Goal: Contribute content: Add original content to the website for others to see

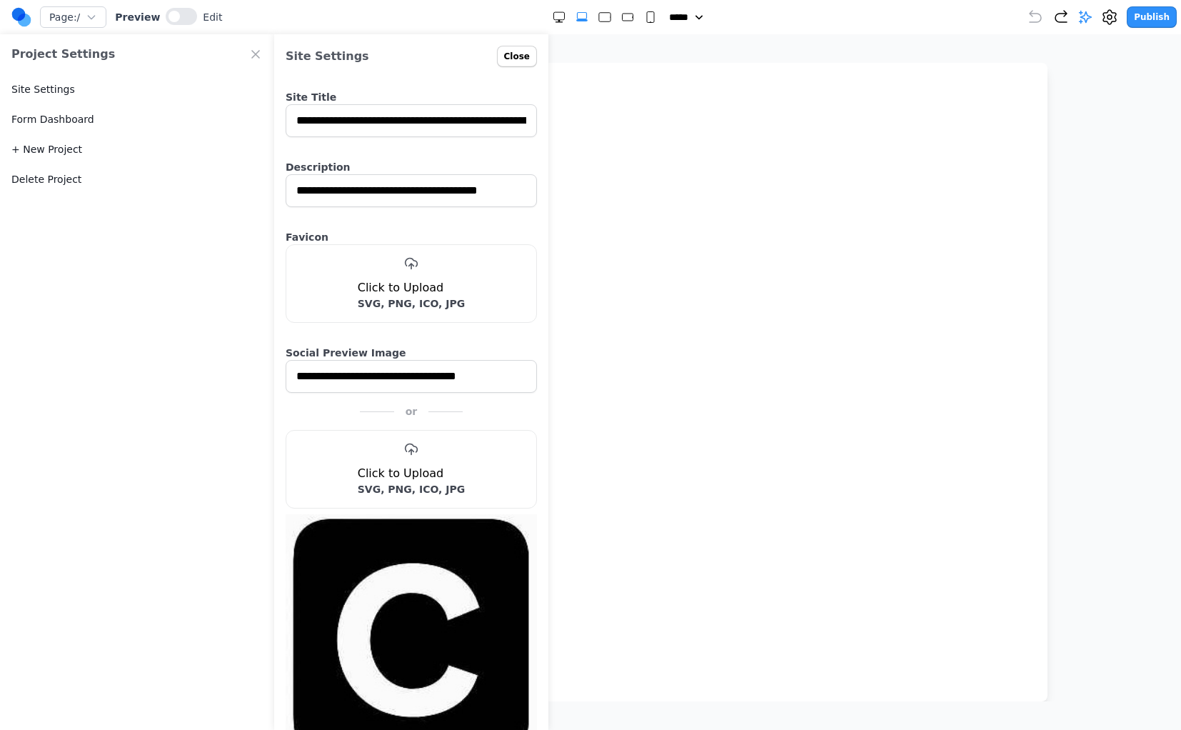
select select "**"
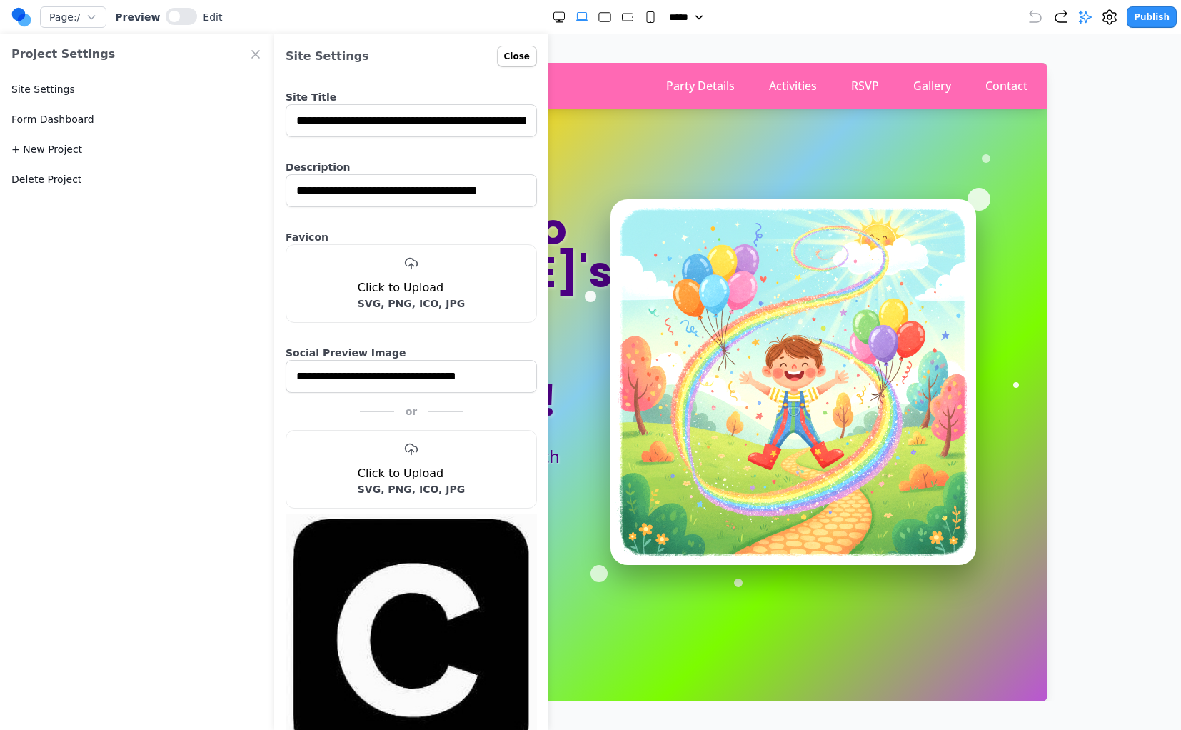
click at [411, 291] on h2 "Click to Upload" at bounding box center [412, 287] width 108 height 17
copy h2 "Click to Upload"
click at [570, 208] on div "You're Invited to [PERSON_NAME]'s Sparkly Rainbow 3rd Birthday Party! Join us f…" at bounding box center [590, 382] width 777 height 366
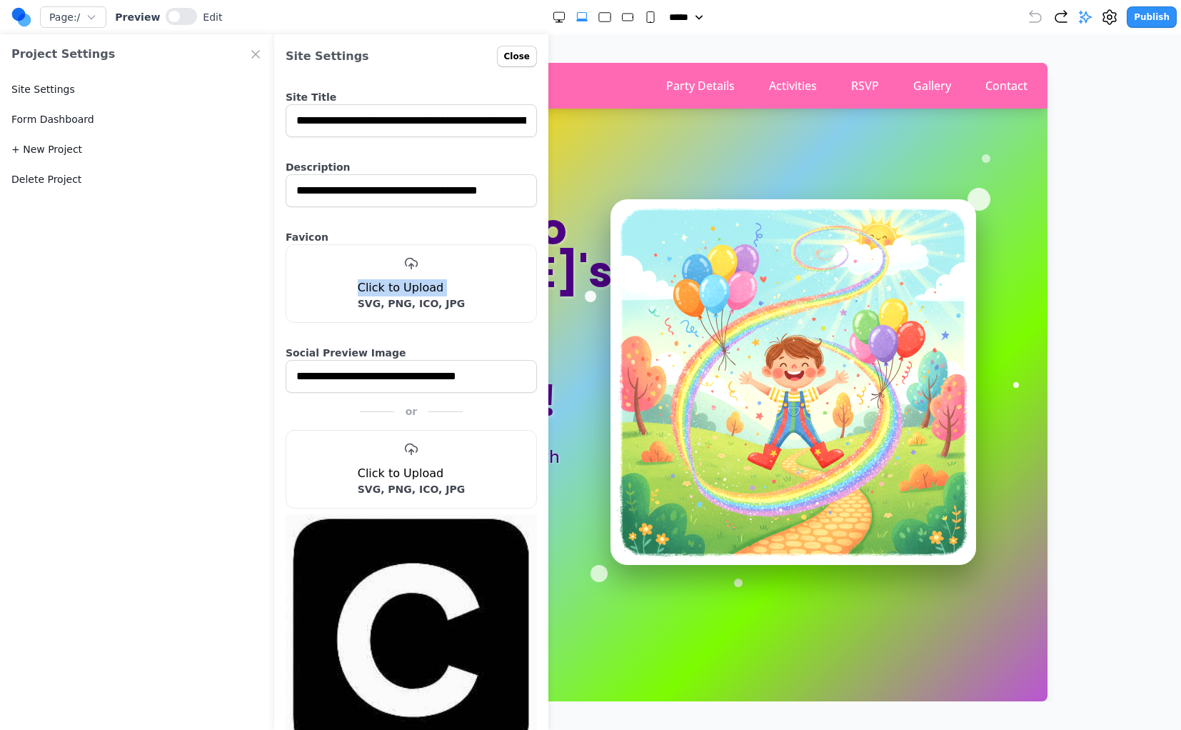
click at [516, 46] on button "Close" at bounding box center [517, 56] width 40 height 21
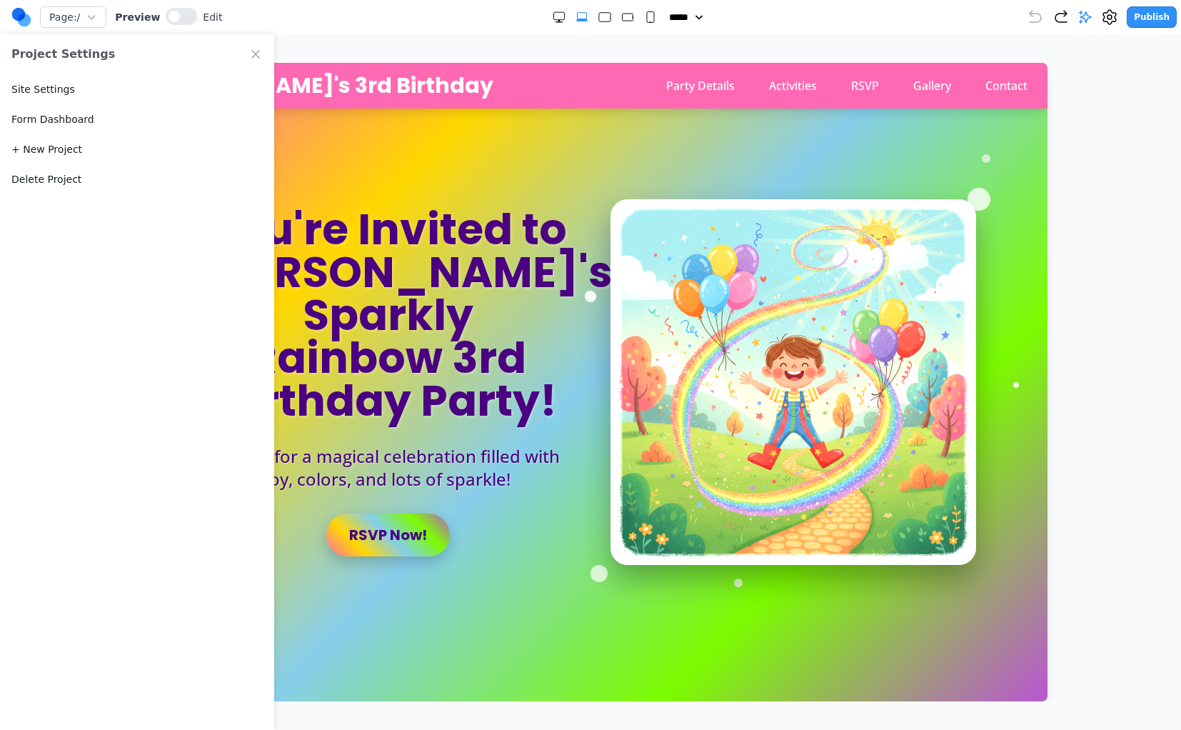
click at [251, 53] on icon "Close Project Settings" at bounding box center [255, 54] width 14 height 14
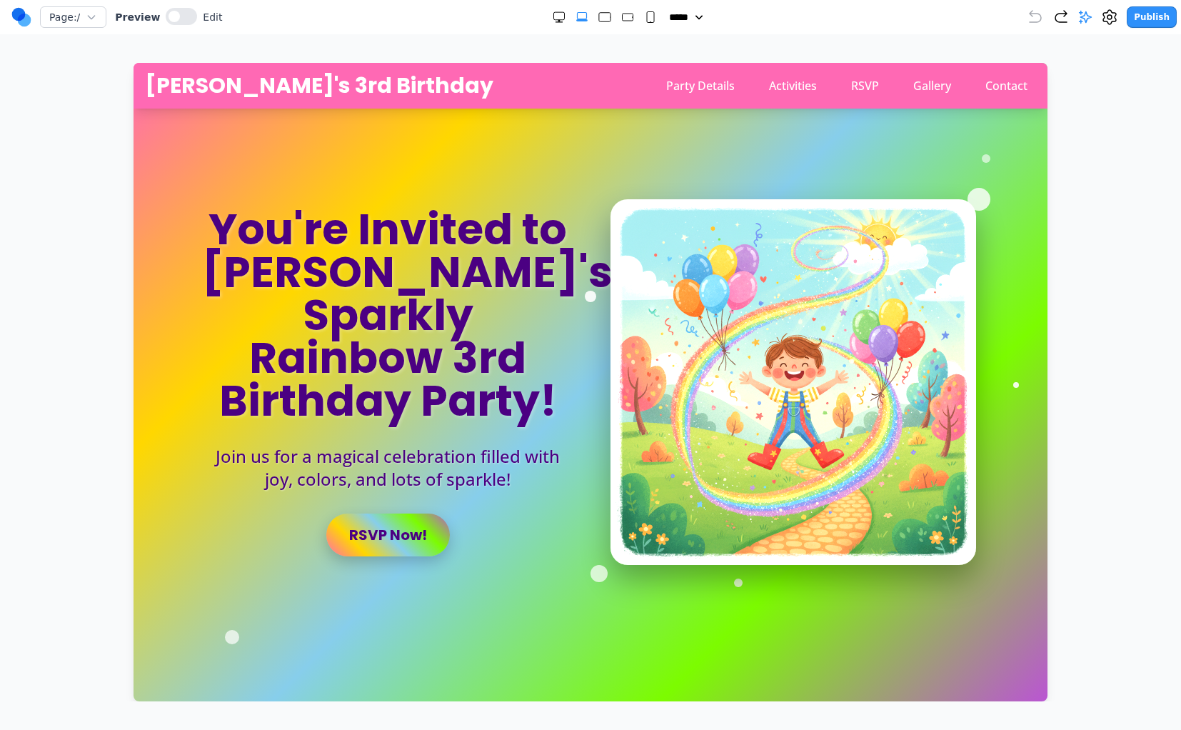
click at [321, 307] on h1 "You're Invited to [PERSON_NAME]'s Sparkly Rainbow 3rd Birthday Party!" at bounding box center [387, 315] width 371 height 214
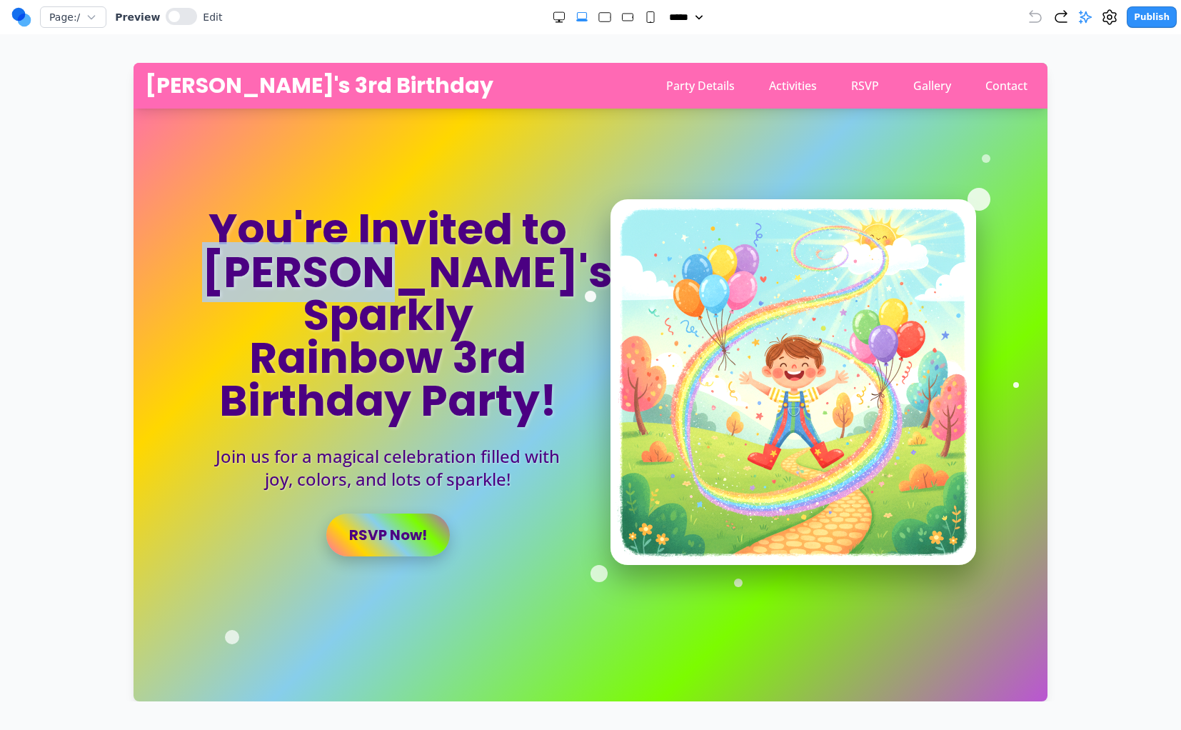
click at [321, 307] on h1 "You're Invited to [PERSON_NAME]'s Sparkly Rainbow 3rd Birthday Party!" at bounding box center [387, 315] width 371 height 214
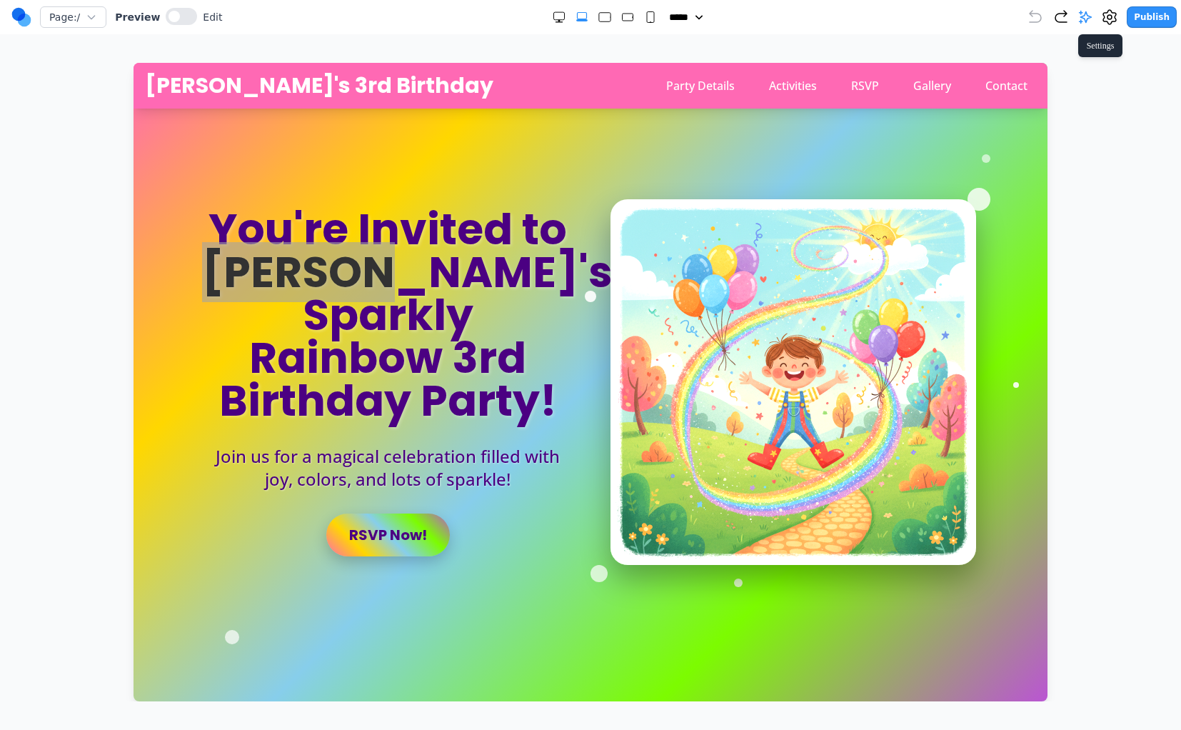
click at [1111, 13] on icon at bounding box center [1109, 17] width 13 height 14
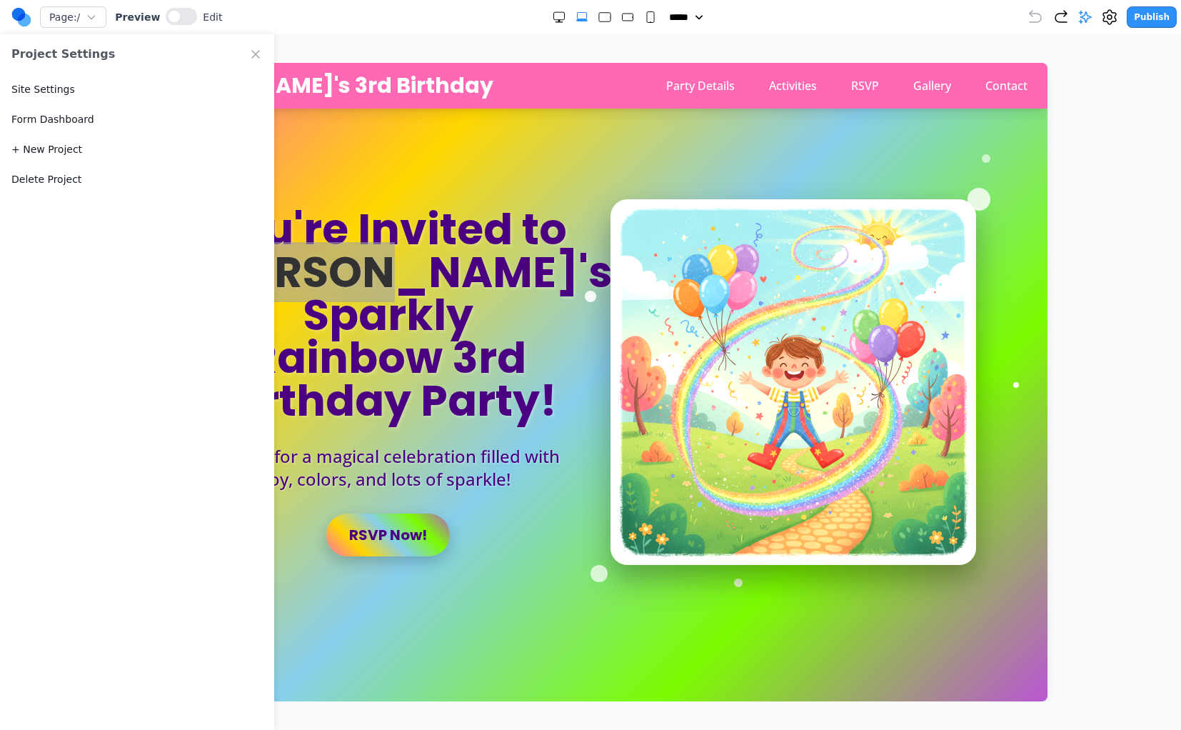
click at [255, 49] on icon "Close Project Settings" at bounding box center [255, 54] width 14 height 14
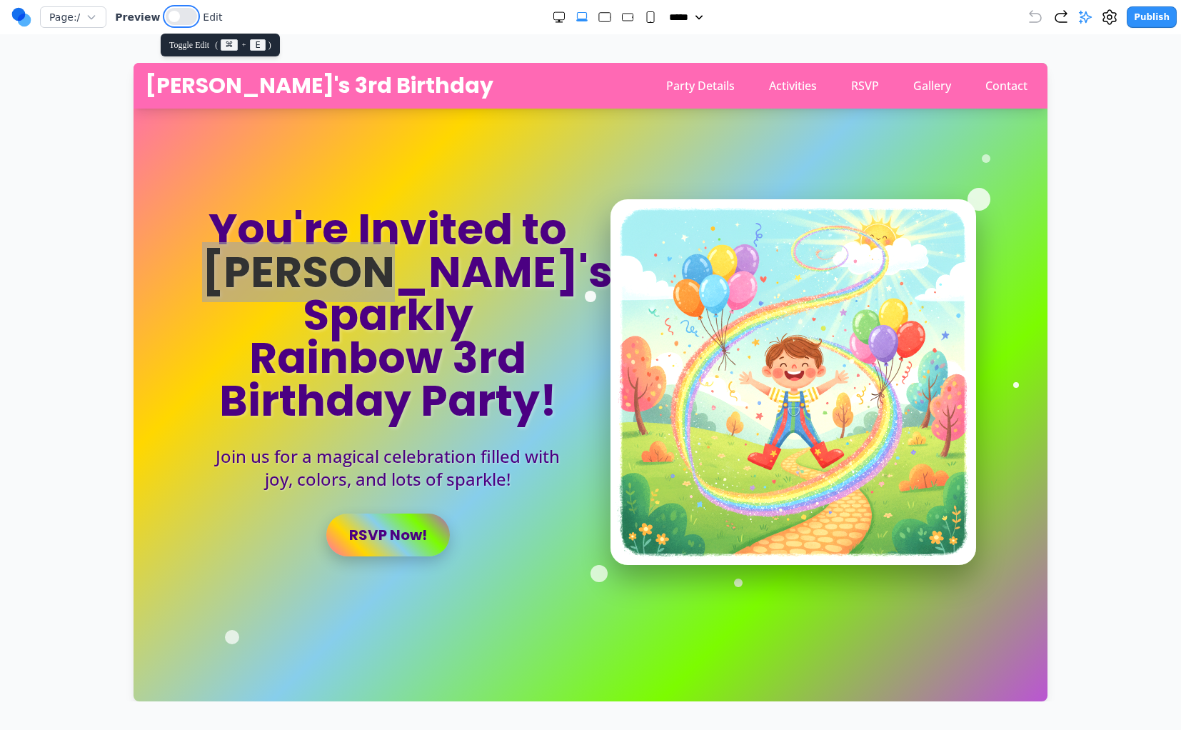
click at [170, 14] on span at bounding box center [173, 16] width 11 height 11
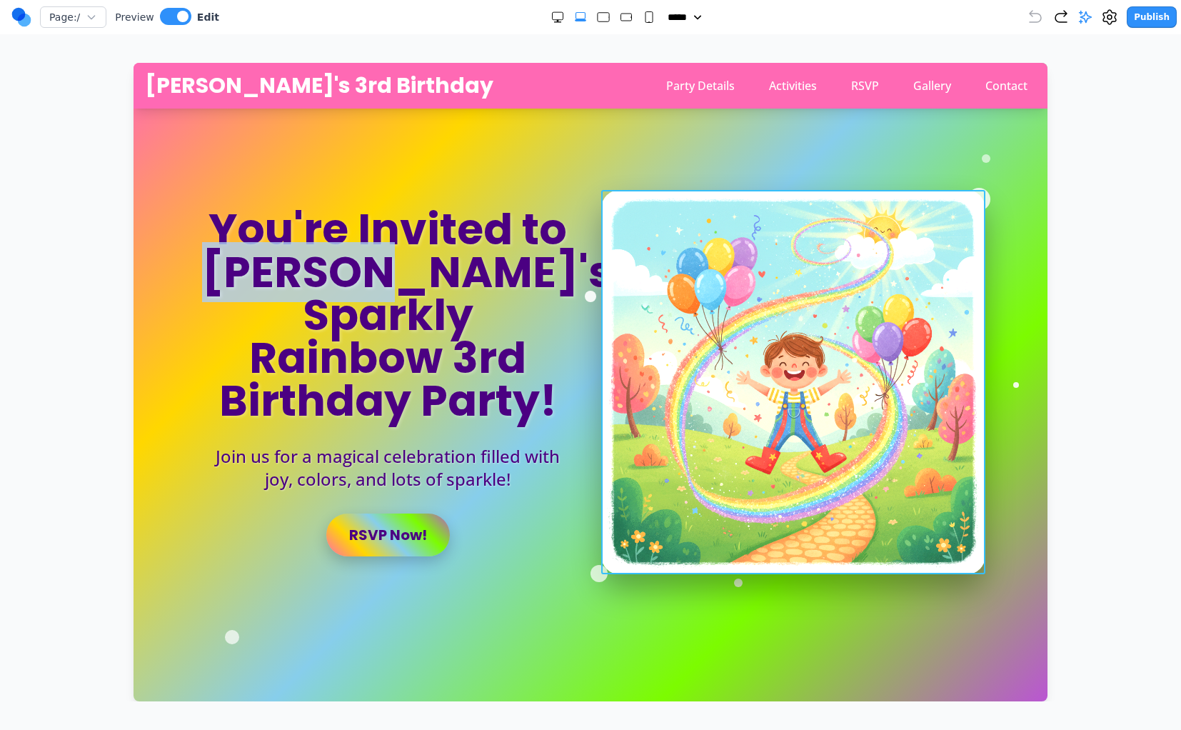
click at [665, 331] on img at bounding box center [793, 382] width 384 height 384
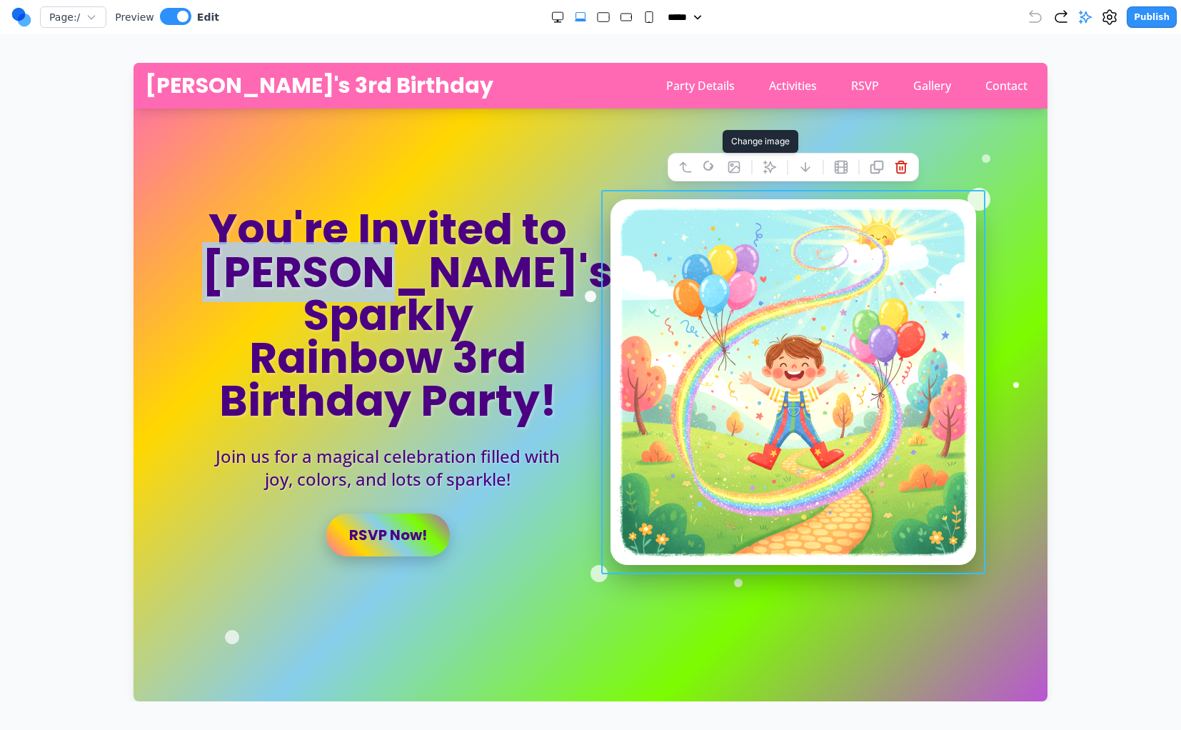
click at [723, 168] on button at bounding box center [734, 167] width 23 height 23
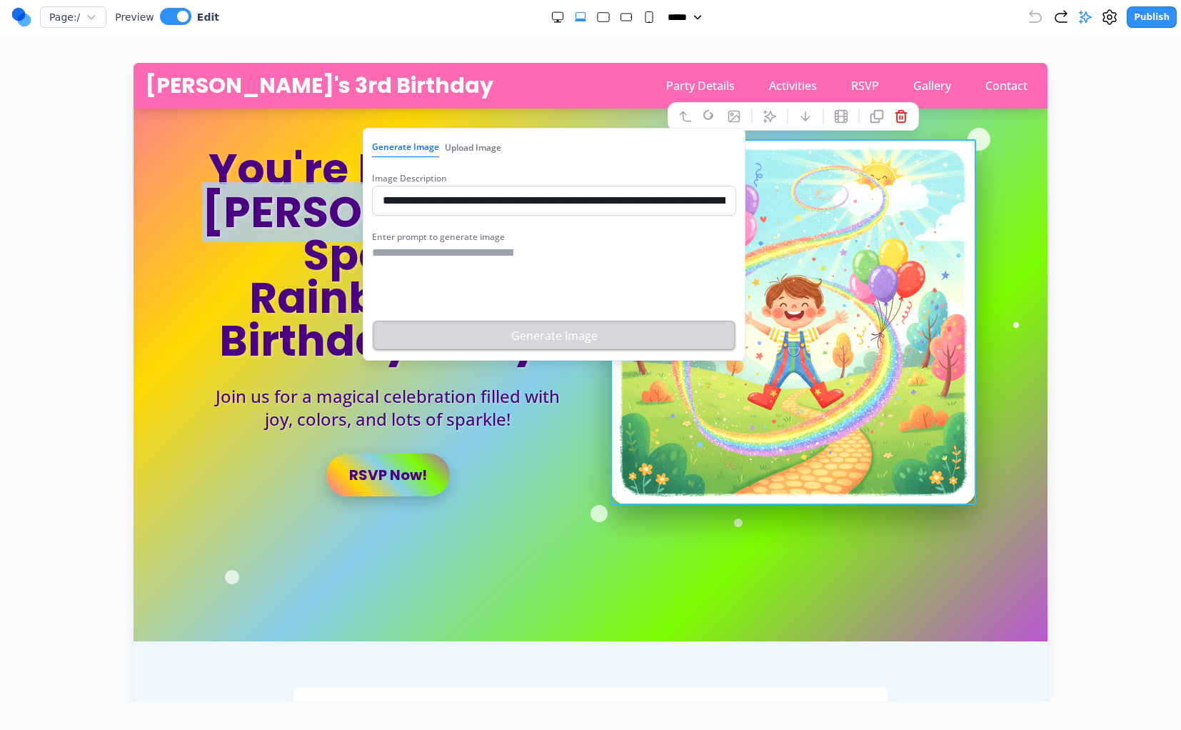
scroll to position [59, 0]
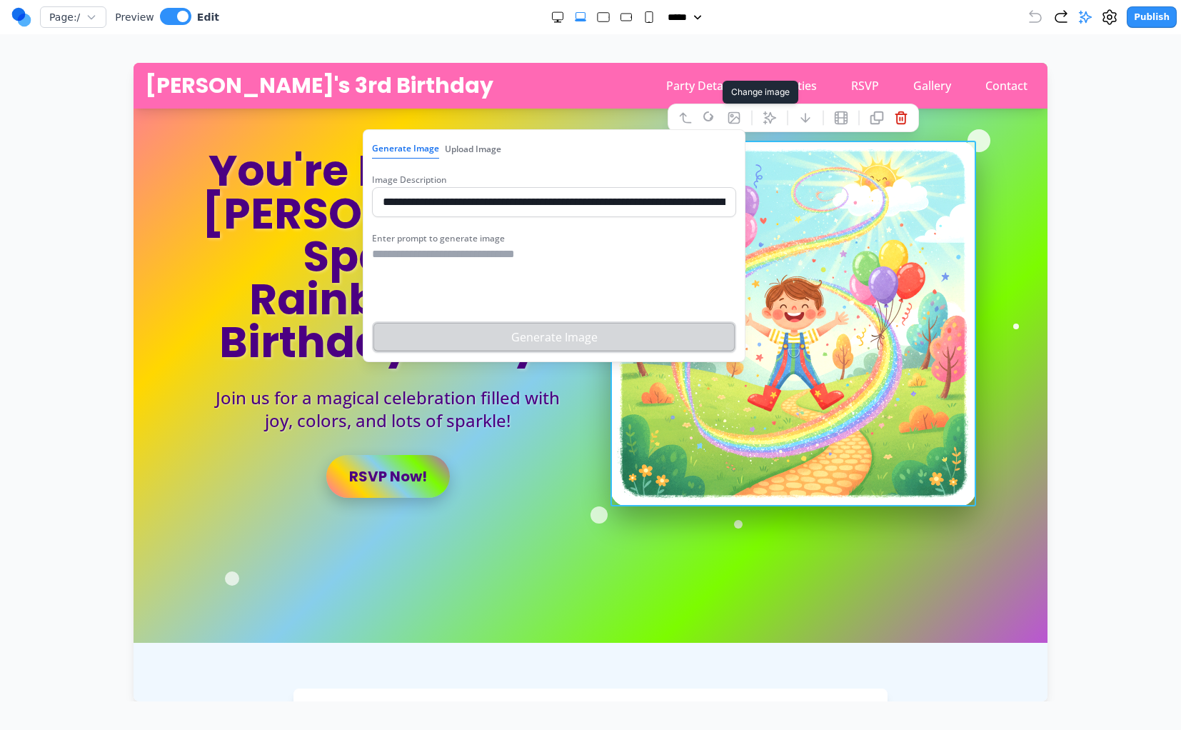
click at [532, 203] on input "**********" at bounding box center [554, 202] width 364 height 30
click at [459, 151] on button "Upload Image" at bounding box center [473, 149] width 56 height 19
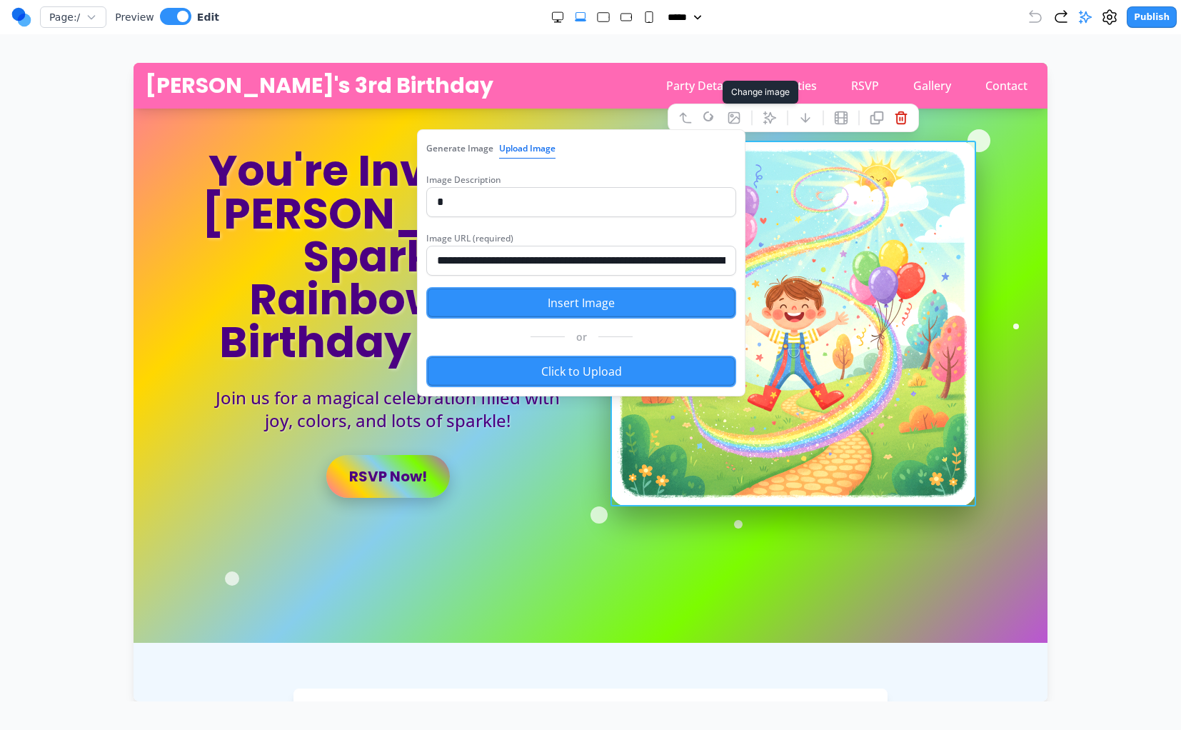
click at [490, 209] on input "*" at bounding box center [581, 202] width 310 height 30
type input "*"
click at [530, 294] on button "Insert Image" at bounding box center [581, 302] width 310 height 31
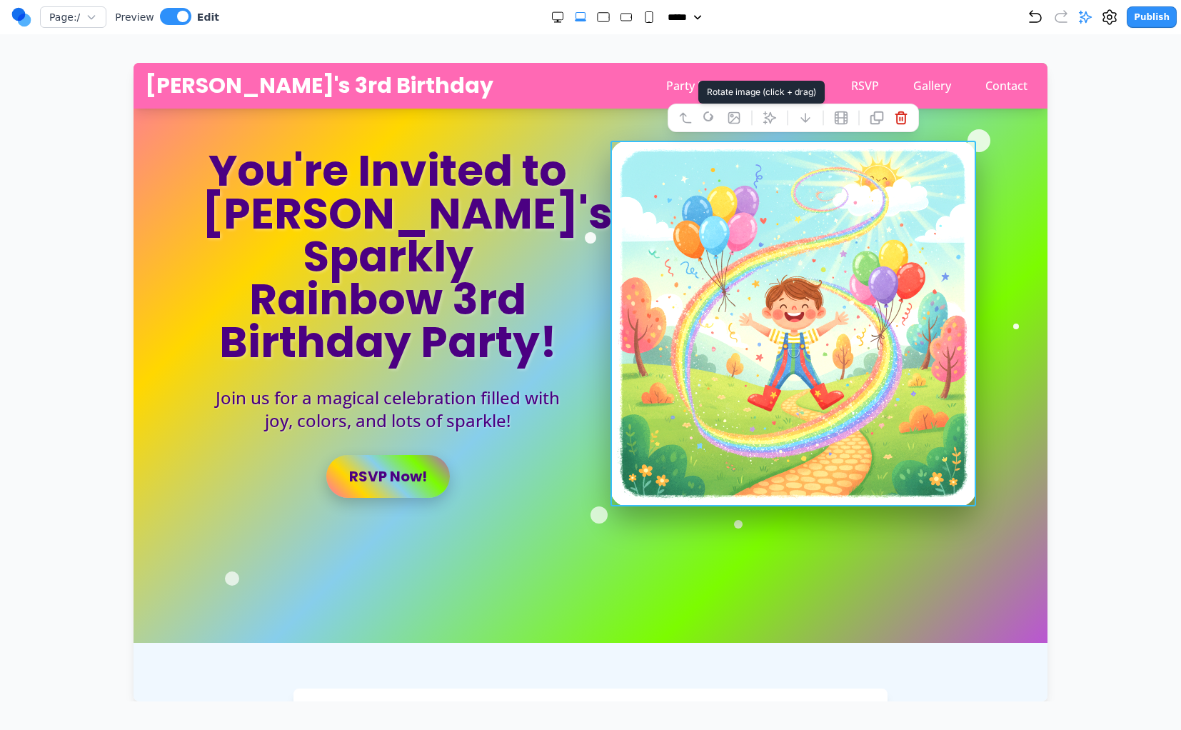
click at [713, 115] on icon at bounding box center [710, 118] width 14 height 14
click at [736, 121] on icon at bounding box center [734, 118] width 14 height 14
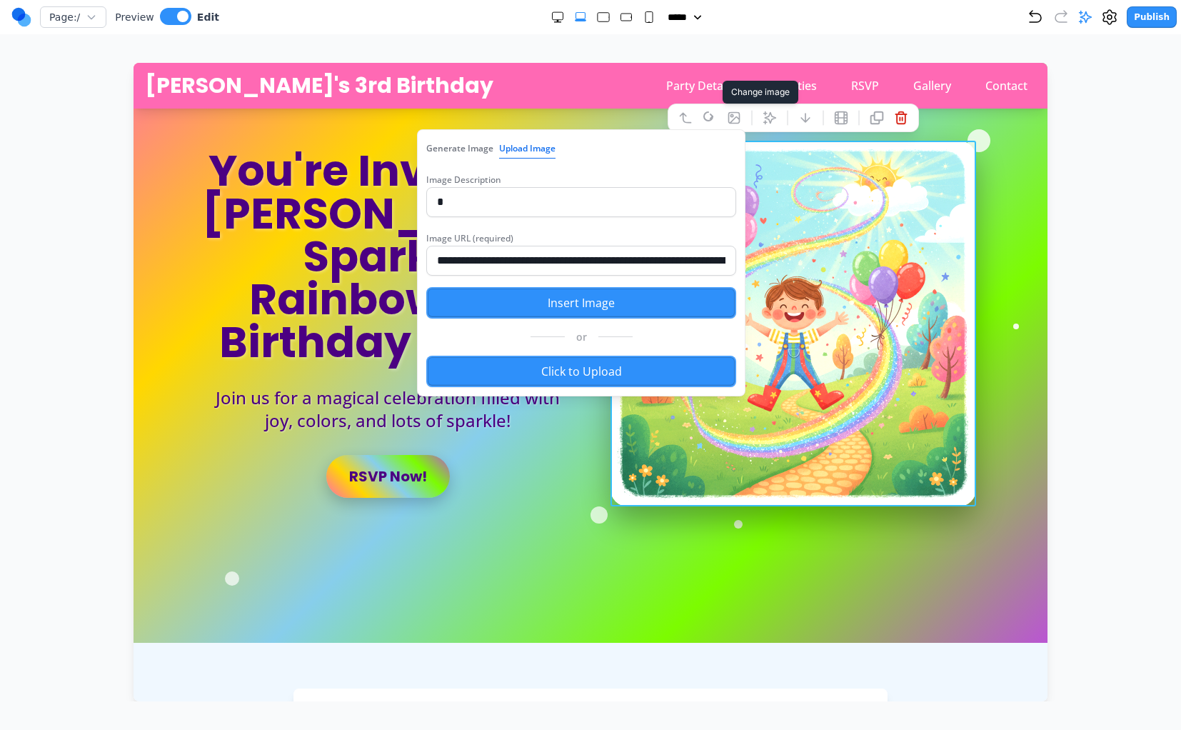
click at [553, 377] on label "Click to Upload" at bounding box center [581, 371] width 310 height 31
click at [134, 63] on input "Click to Upload" at bounding box center [134, 63] width 0 height 0
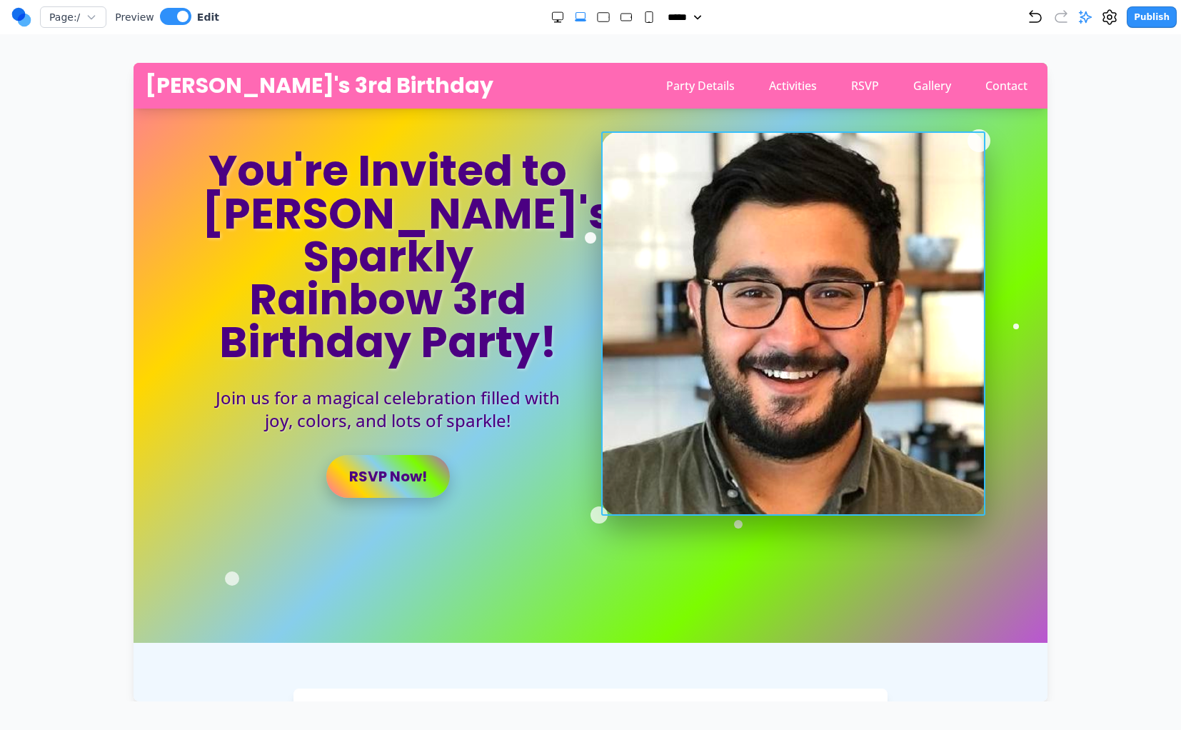
click at [699, 167] on img at bounding box center [793, 323] width 384 height 384
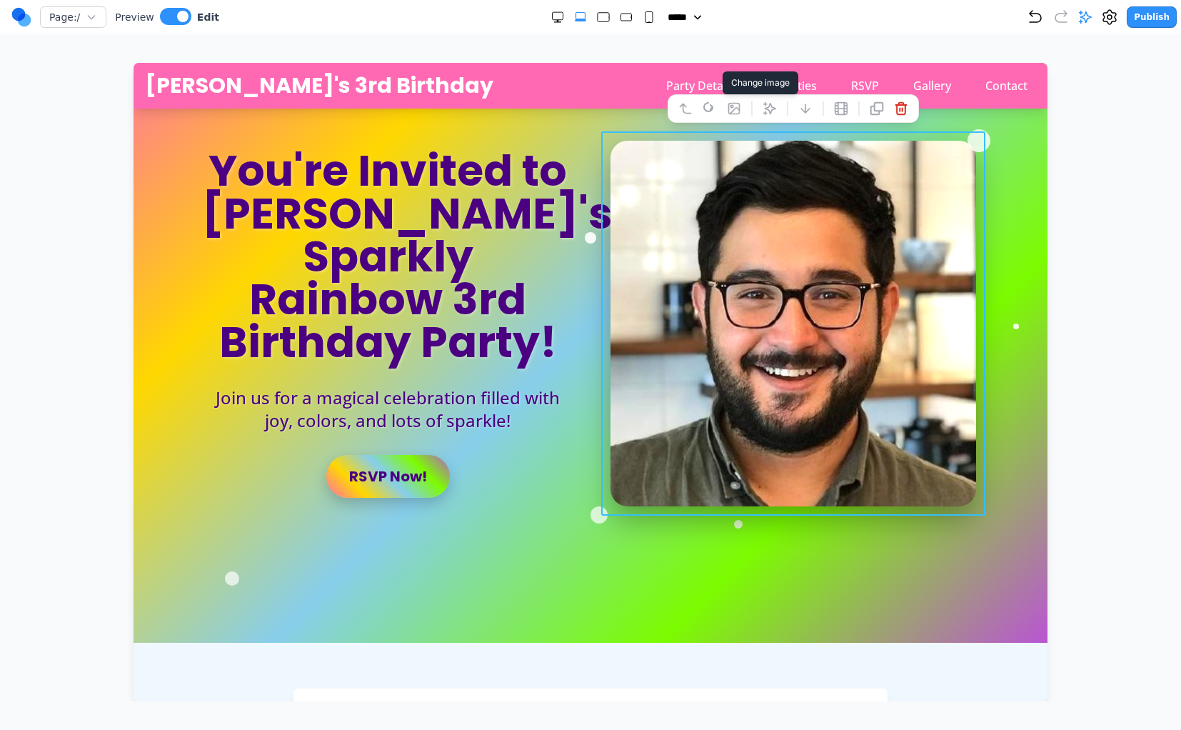
drag, startPoint x: 742, startPoint y: 105, endPoint x: 725, endPoint y: 107, distance: 16.6
click at [725, 107] on button at bounding box center [734, 108] width 23 height 23
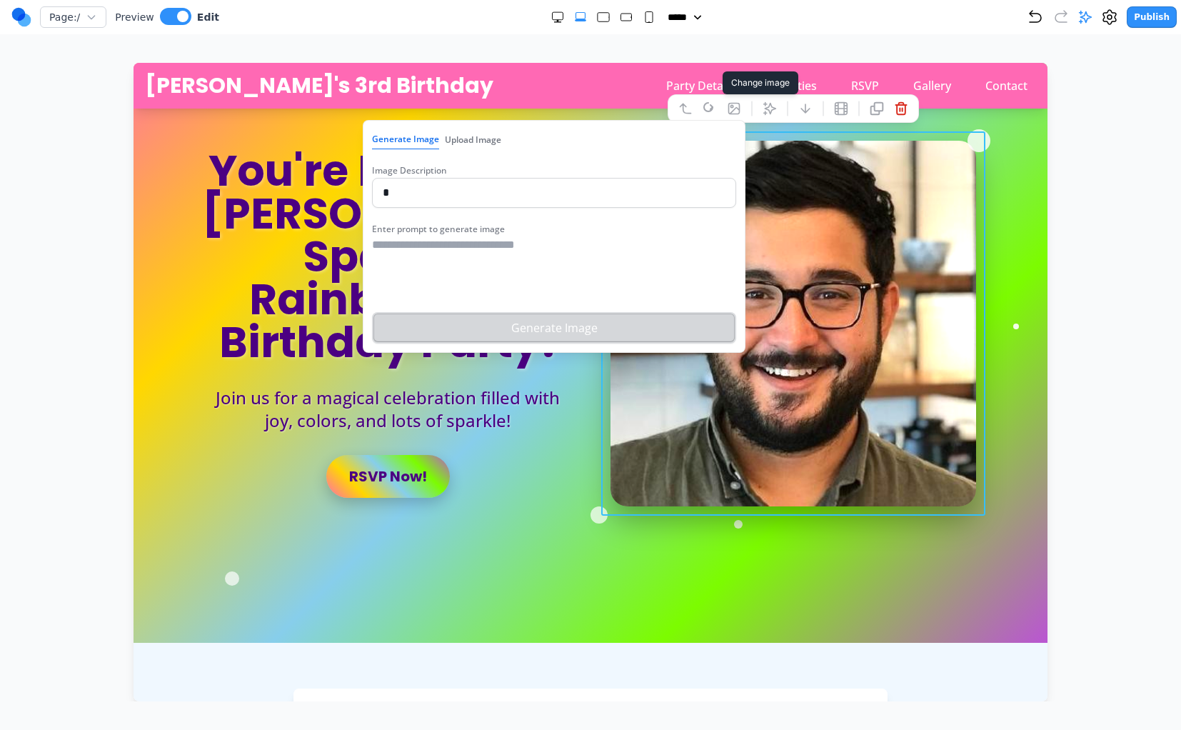
click at [431, 188] on input "*" at bounding box center [554, 193] width 364 height 30
click at [411, 245] on textarea at bounding box center [554, 271] width 364 height 71
click at [445, 137] on button "Upload Image" at bounding box center [473, 140] width 56 height 19
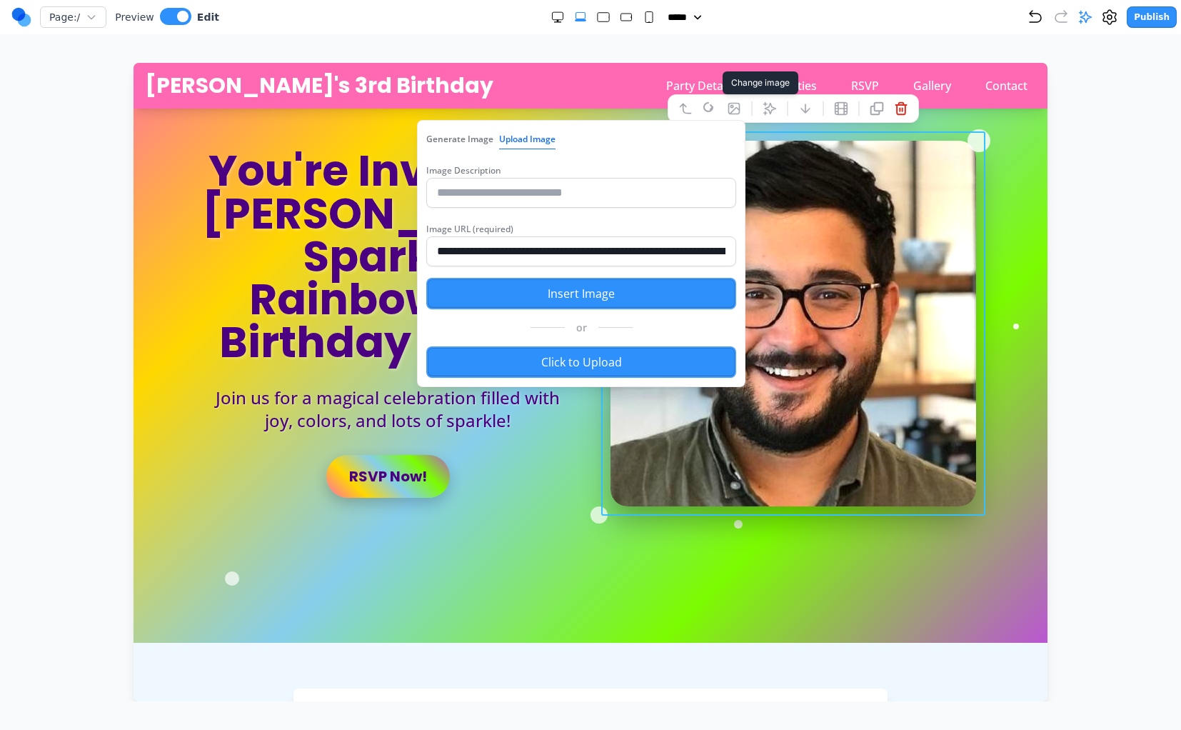
click at [463, 188] on input "text" at bounding box center [581, 193] width 310 height 30
type input "**********"
click at [428, 136] on button "Generate Image" at bounding box center [459, 139] width 67 height 19
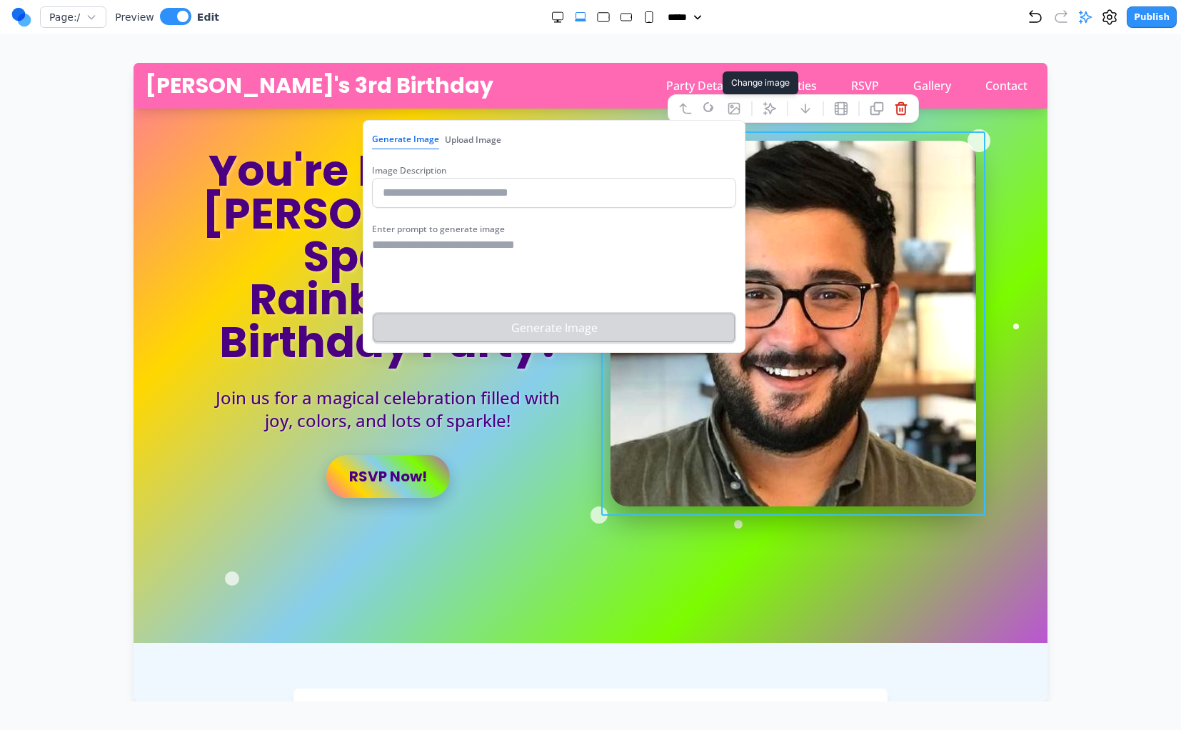
paste input "**********"
type input "**********"
click at [447, 273] on textarea at bounding box center [554, 271] width 364 height 71
paste textarea "**********"
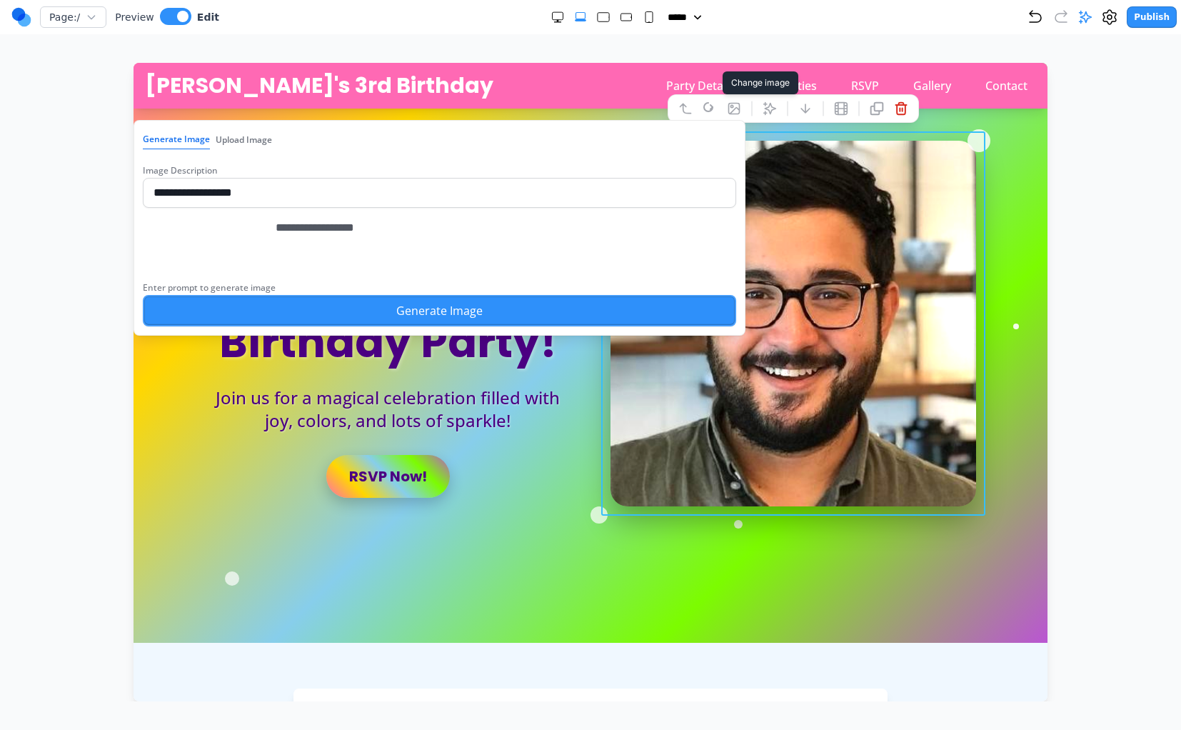
type textarea "**********"
click at [467, 311] on div "**********" at bounding box center [439, 272] width 593 height 107
click at [465, 321] on button "Generate Image" at bounding box center [439, 310] width 593 height 31
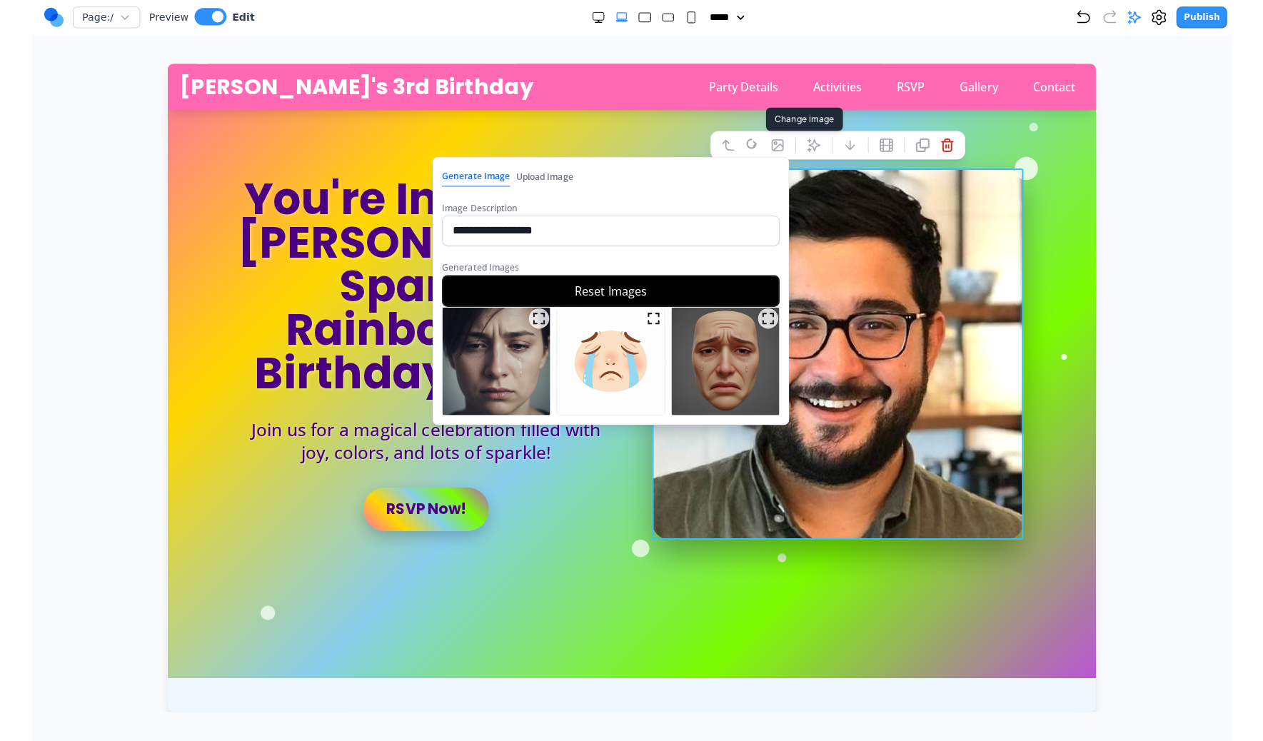
scroll to position [38, 0]
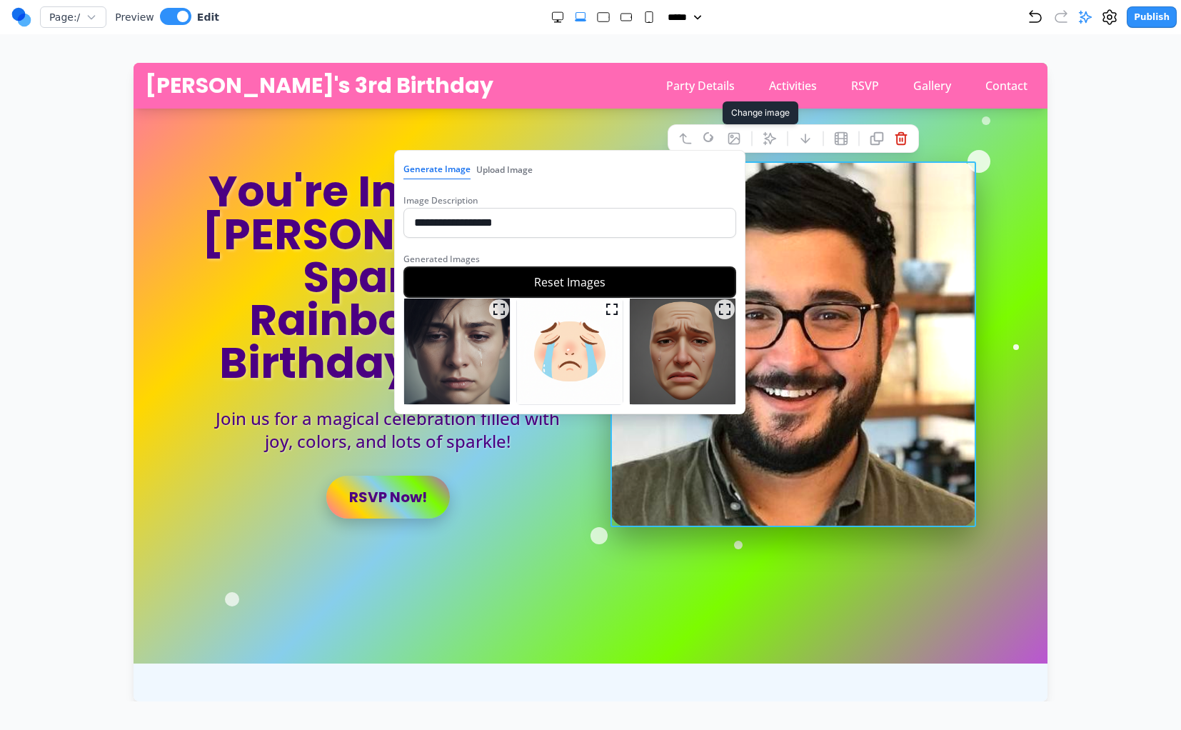
click at [673, 356] on img at bounding box center [683, 351] width 106 height 106
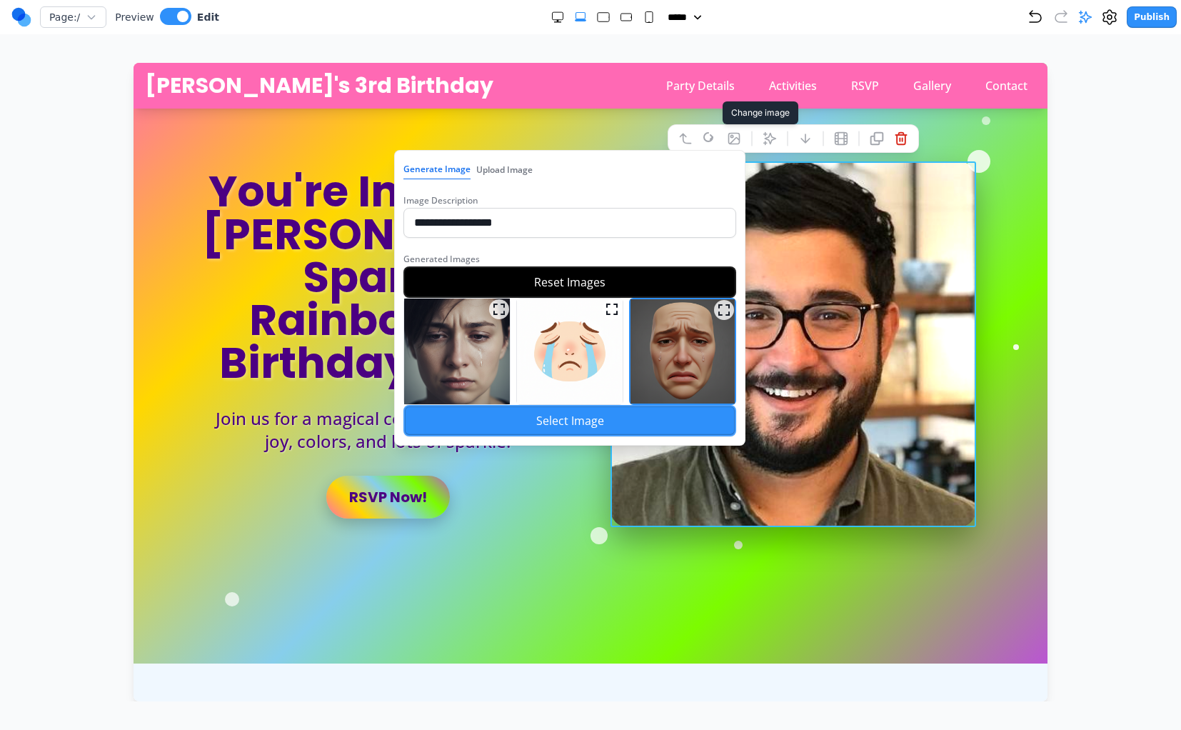
click at [622, 413] on button "Select Image" at bounding box center [569, 420] width 333 height 31
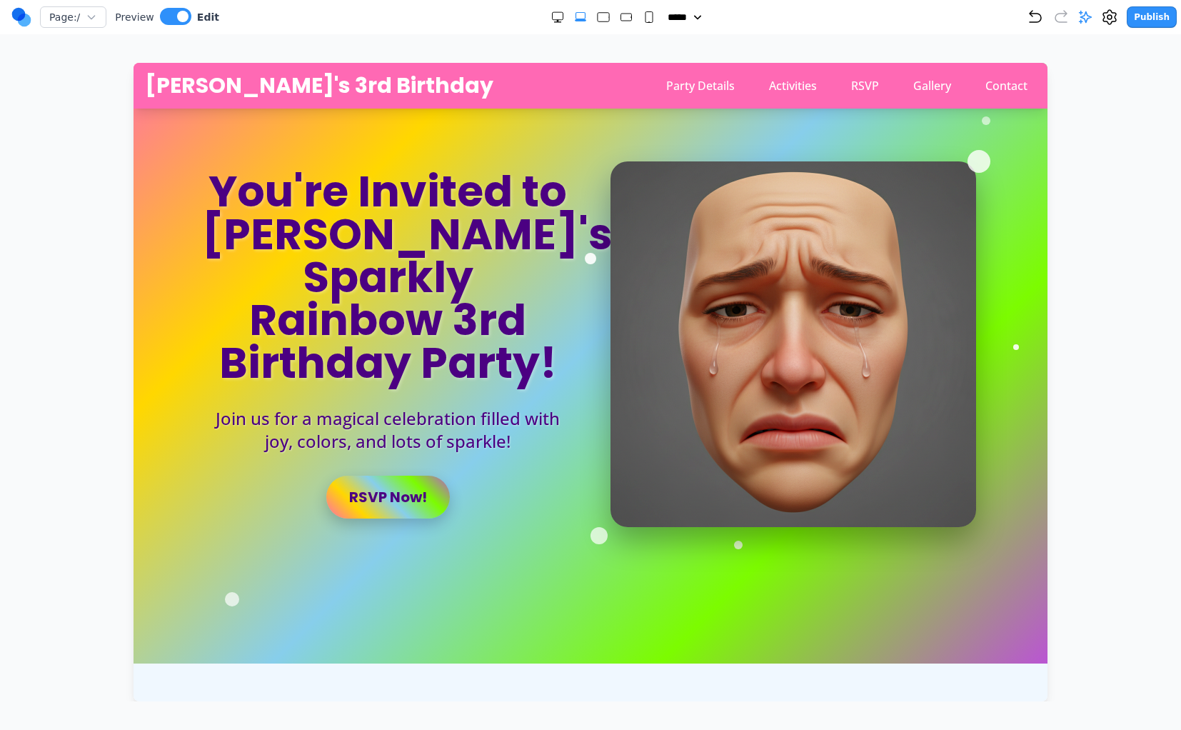
click at [484, 205] on h1 "You're Invited to [PERSON_NAME]'s Sparkly Rainbow 3rd Birthday Party!" at bounding box center [387, 277] width 371 height 214
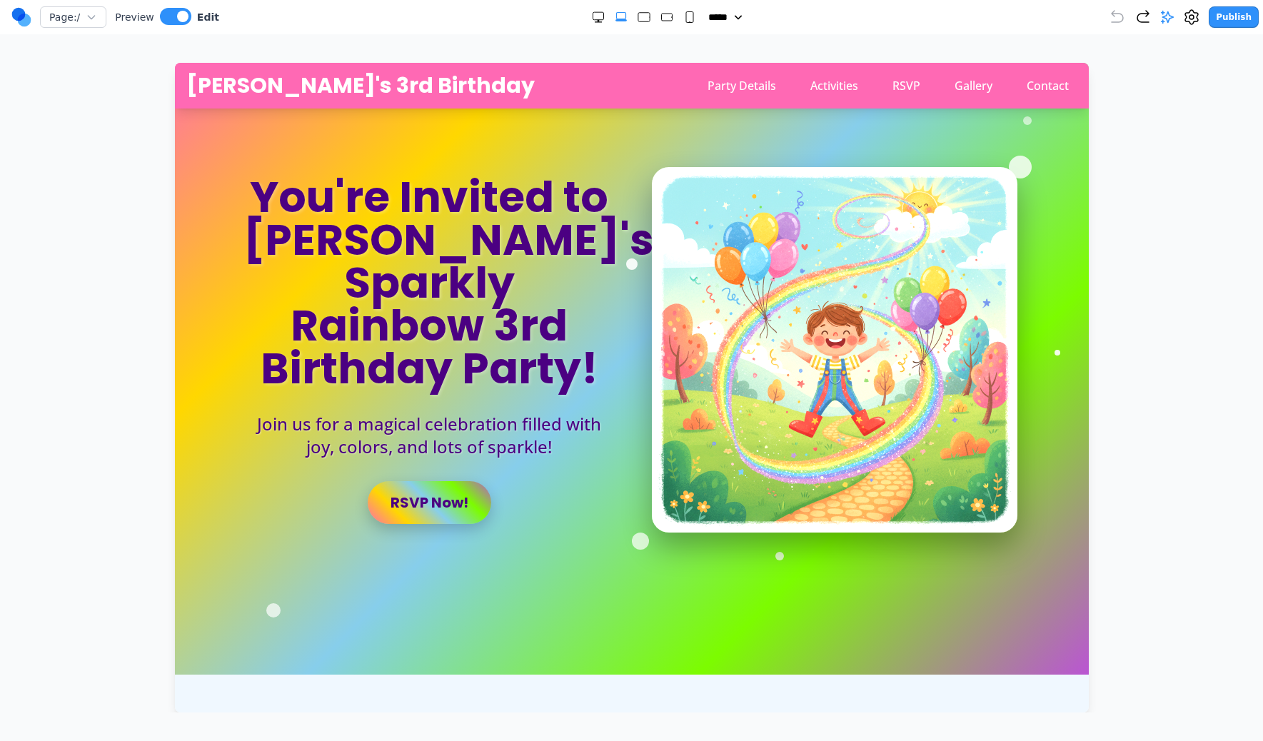
click at [18, 16] on circle at bounding box center [19, 15] width 14 height 14
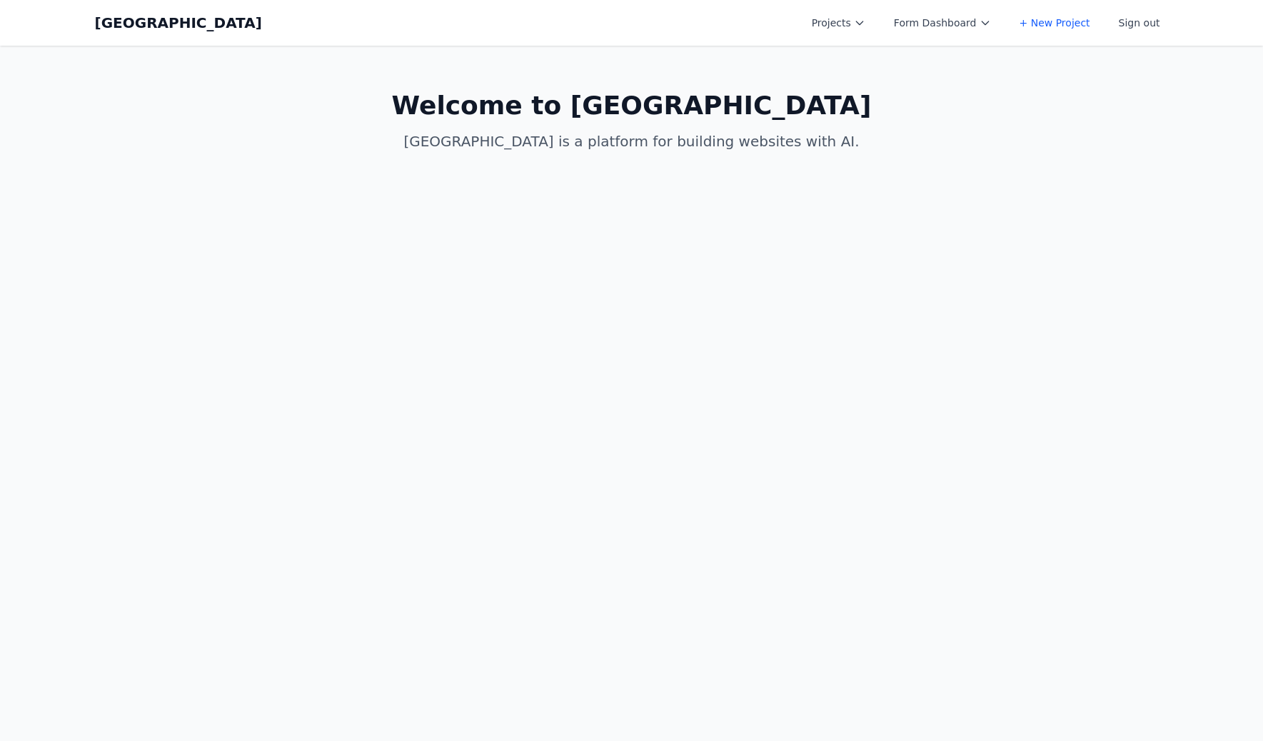
select select "**"
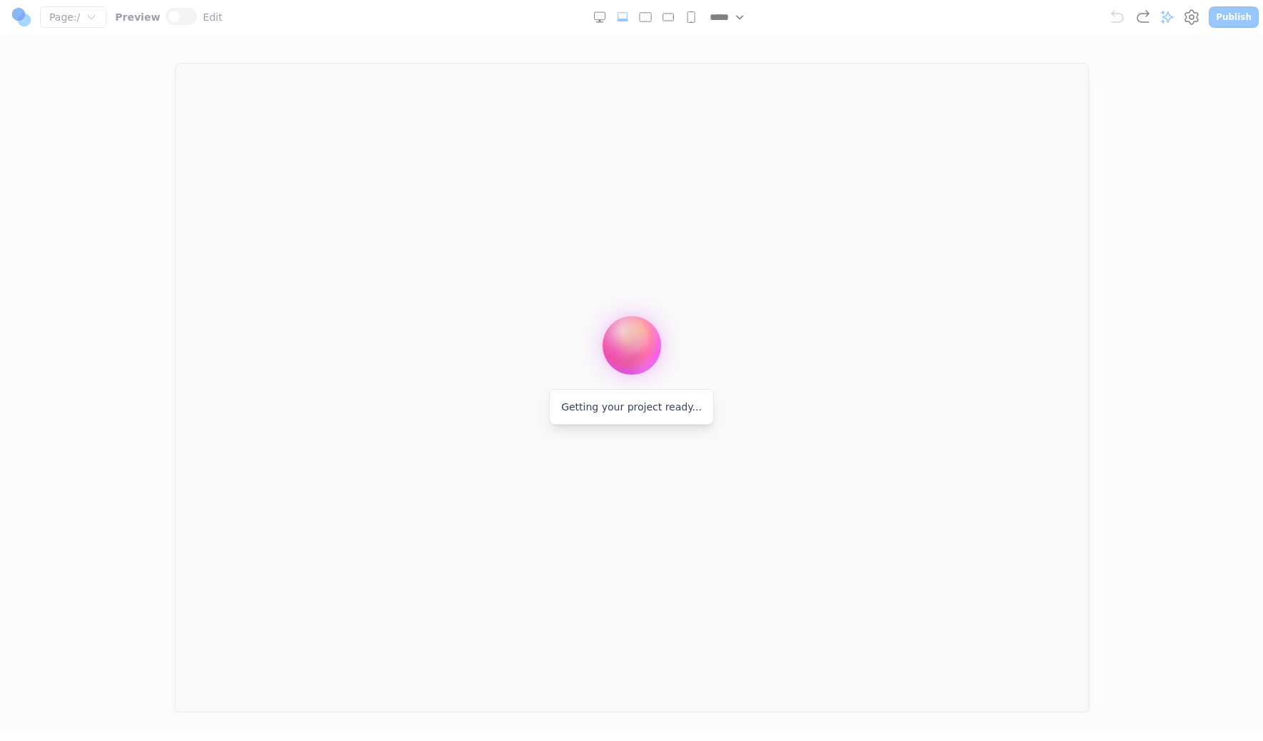
click at [81, 14] on div at bounding box center [631, 370] width 1263 height 741
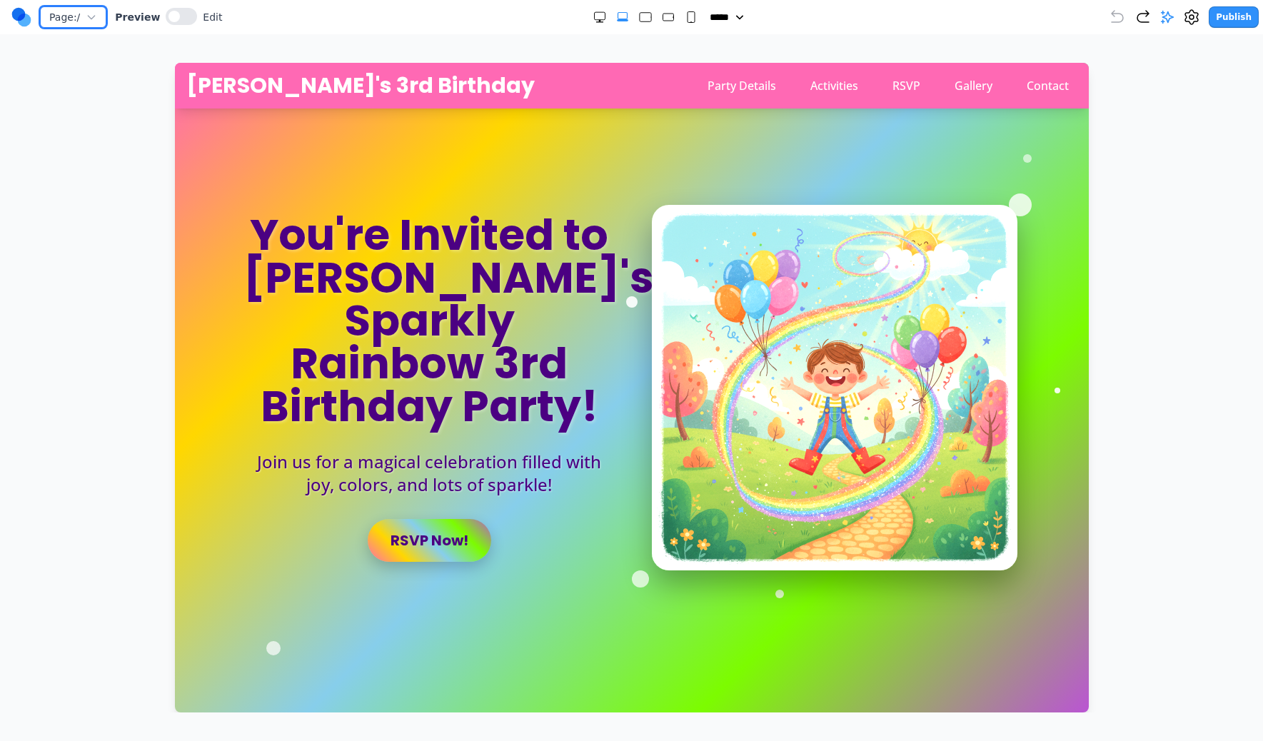
click at [72, 18] on span "Page: /" at bounding box center [64, 17] width 31 height 14
click at [84, 65] on button "Manage Pages" at bounding box center [131, 72] width 181 height 29
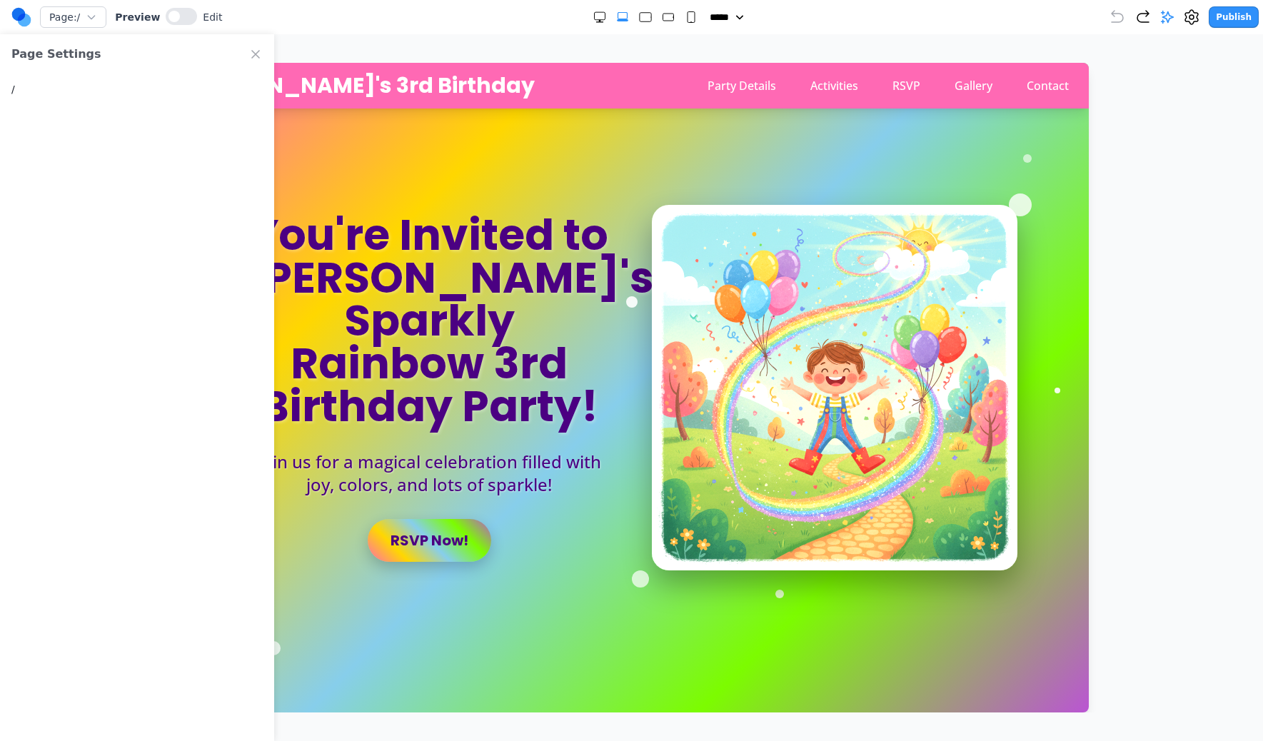
click at [63, 82] on button "/" at bounding box center [137, 89] width 274 height 30
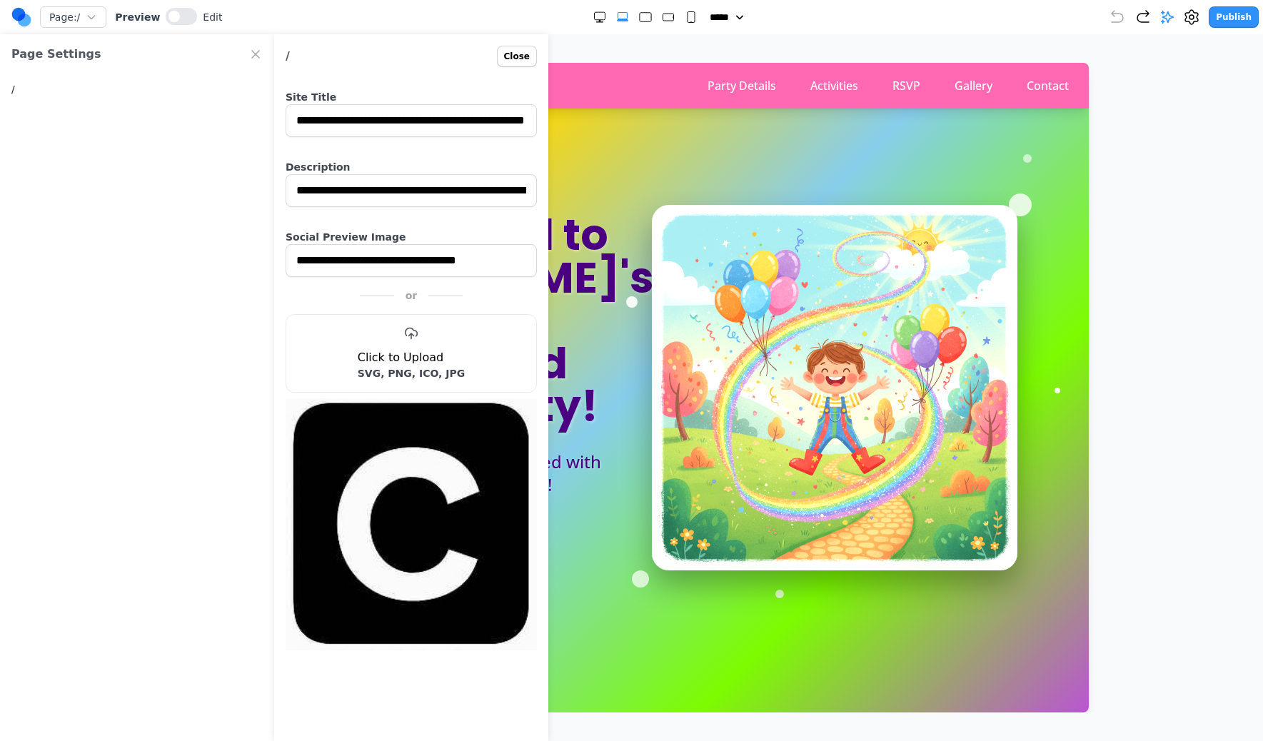
click at [511, 54] on button "Close" at bounding box center [517, 56] width 40 height 21
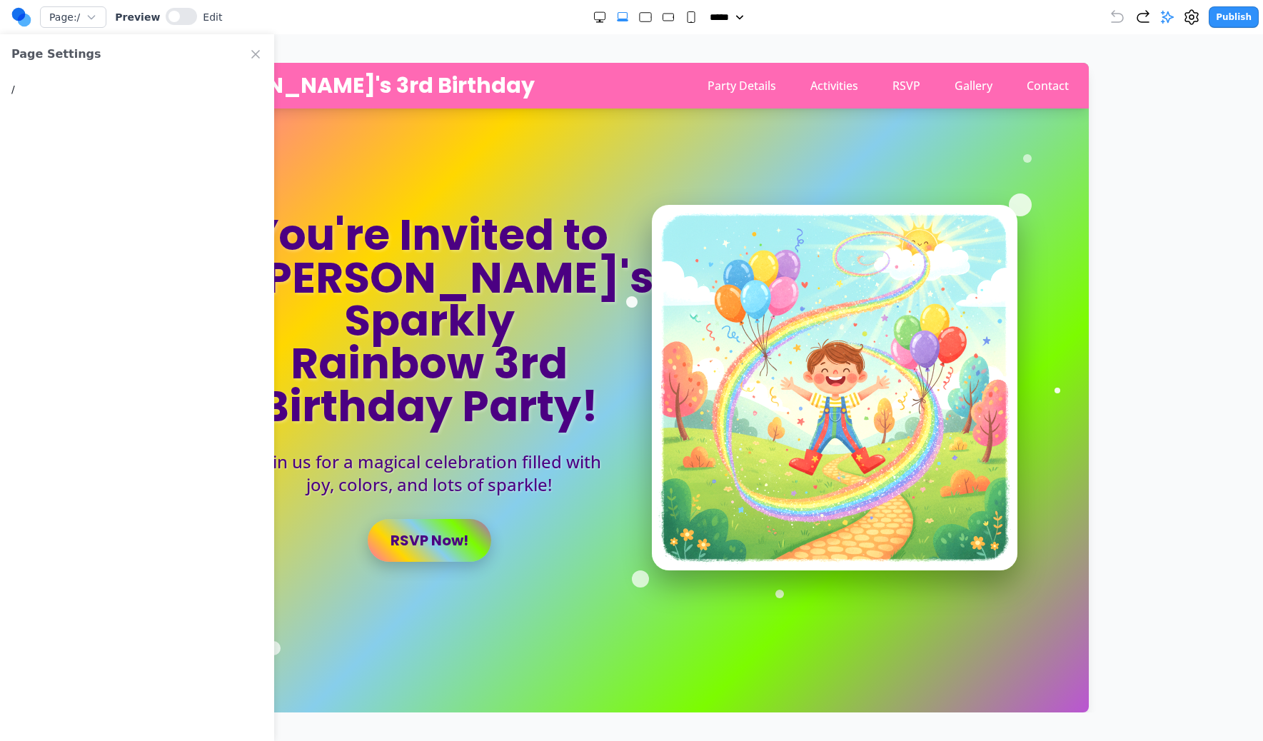
click at [61, 90] on button "/" at bounding box center [137, 89] width 274 height 30
